Goal: Answer question/provide support: Share knowledge or assist other users

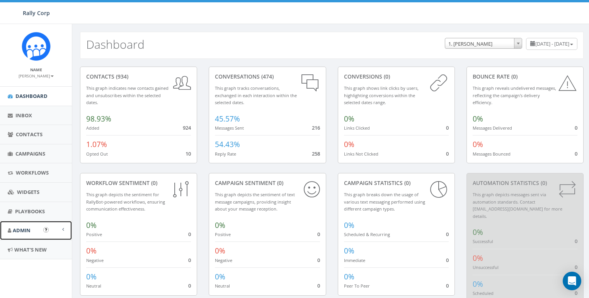
click at [25, 232] on span "Admin" at bounding box center [22, 229] width 18 height 7
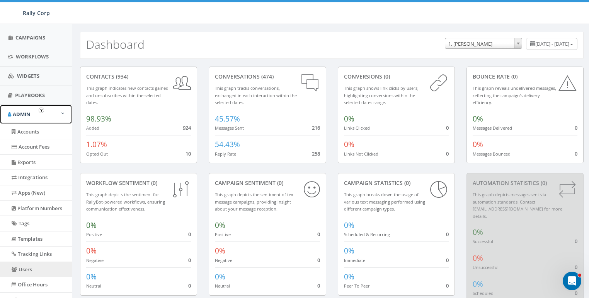
scroll to position [119, 0]
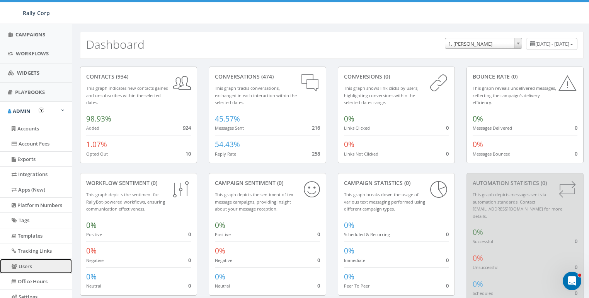
click at [25, 263] on link "Users" at bounding box center [36, 265] width 72 height 15
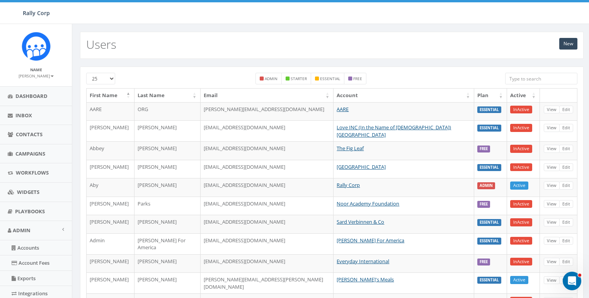
click at [522, 77] on input "search" at bounding box center [541, 79] width 72 height 12
type input "o"
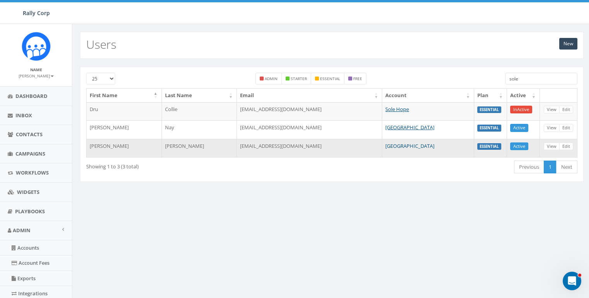
type input "sole"
click at [405, 145] on link "[GEOGRAPHIC_DATA]" at bounding box center [409, 145] width 49 height 7
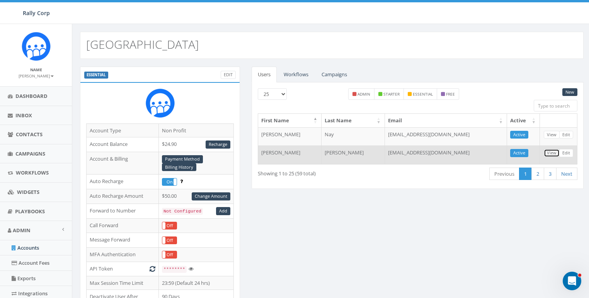
click at [549, 150] on link "View" at bounding box center [552, 153] width 16 height 8
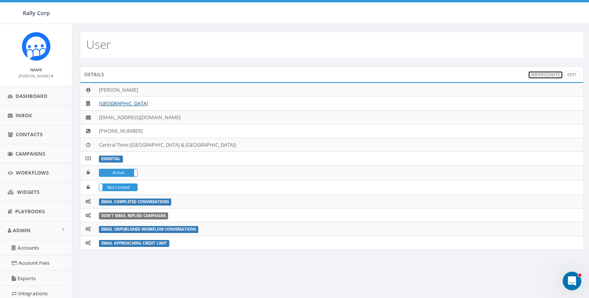
click at [546, 73] on link "Impersonate" at bounding box center [545, 75] width 35 height 8
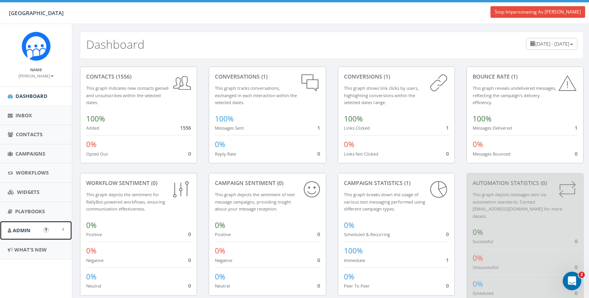
click at [20, 231] on span "Admin" at bounding box center [22, 229] width 18 height 7
